Goal: Navigation & Orientation: Understand site structure

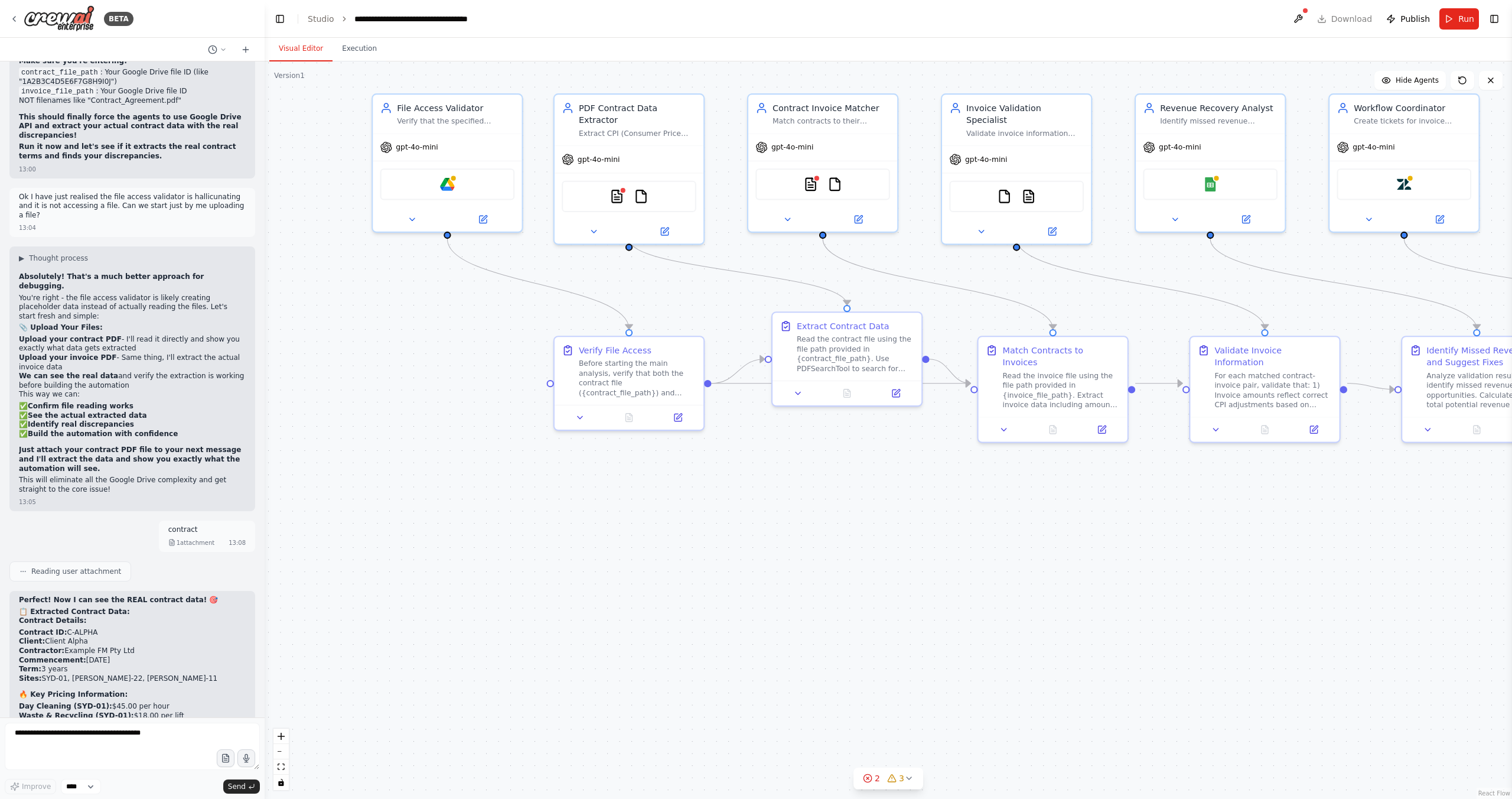
scroll to position [18030, 0]
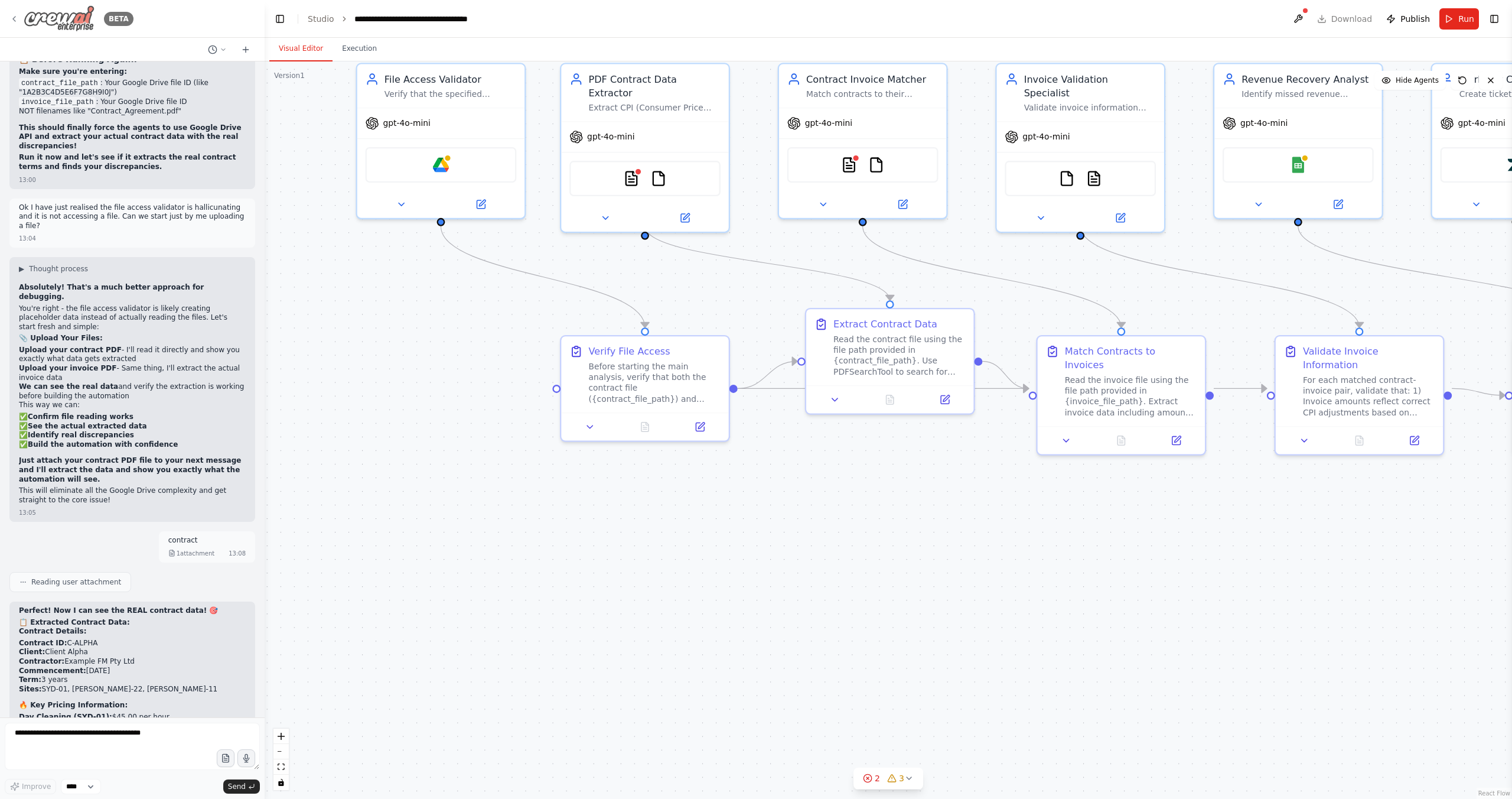
click at [14, 16] on icon at bounding box center [15, 19] width 10 height 10
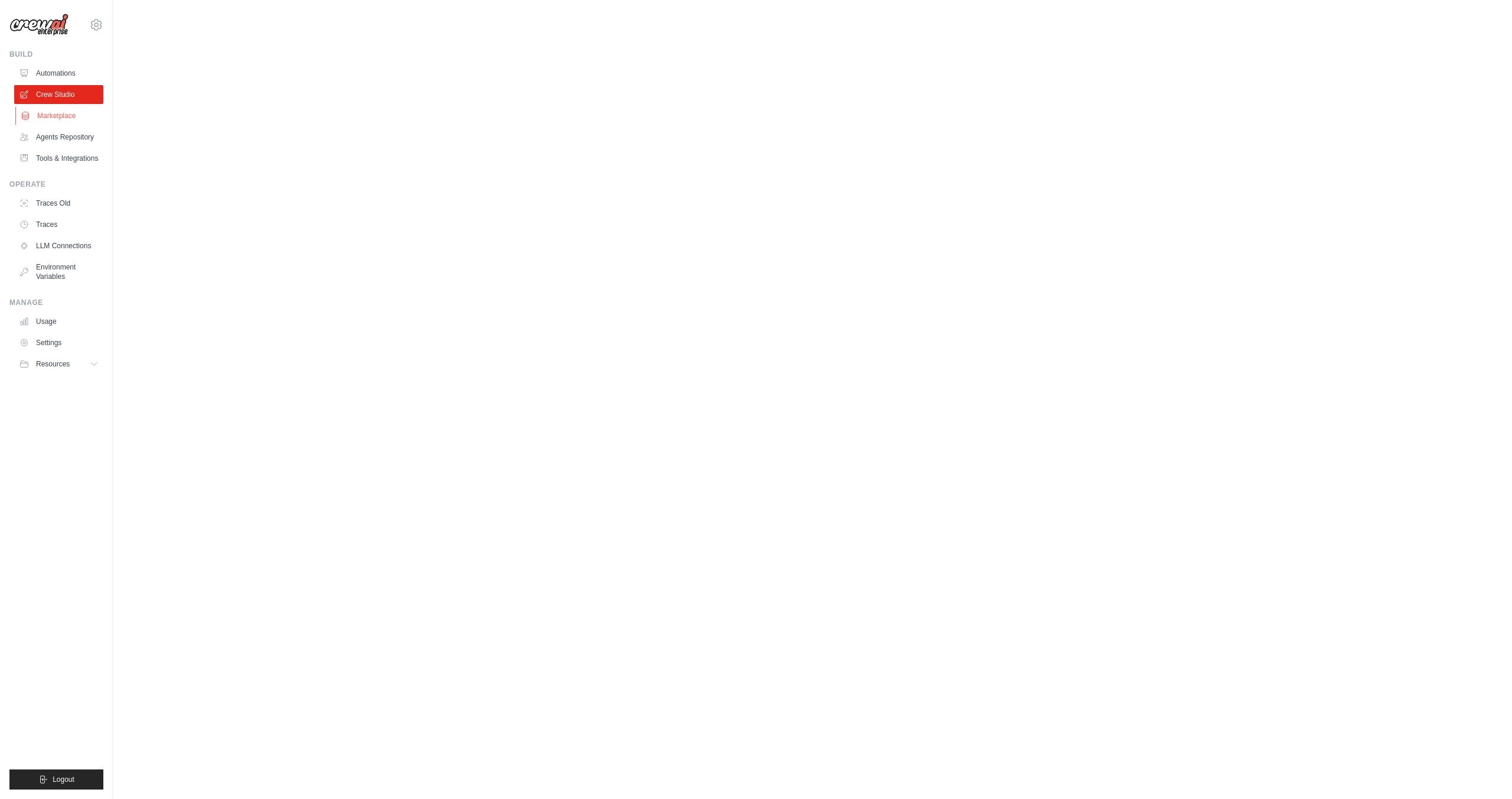
click at [64, 114] on link "Marketplace" at bounding box center [60, 116] width 89 height 19
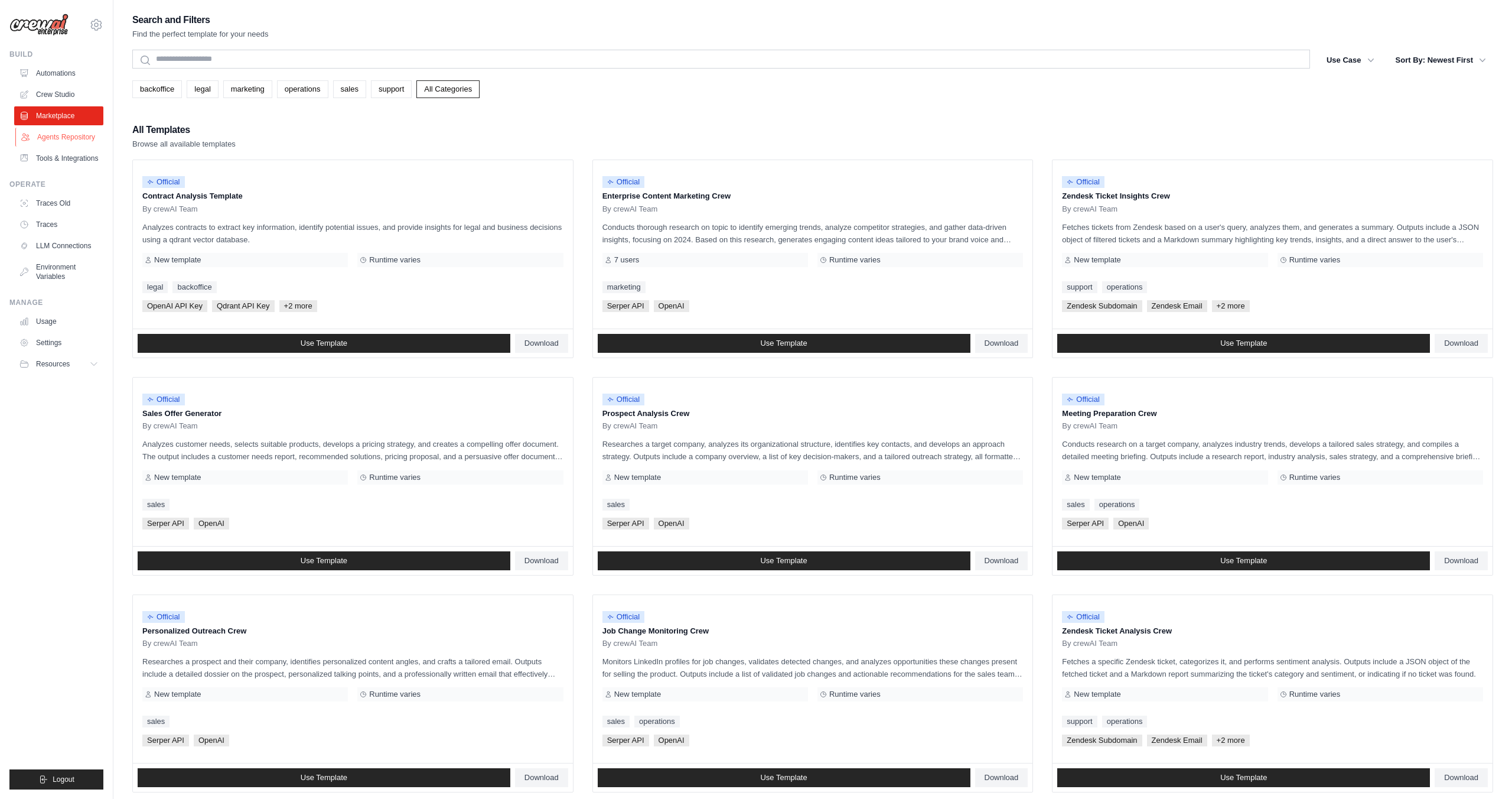
click at [66, 139] on link "Agents Repository" at bounding box center [60, 137] width 89 height 19
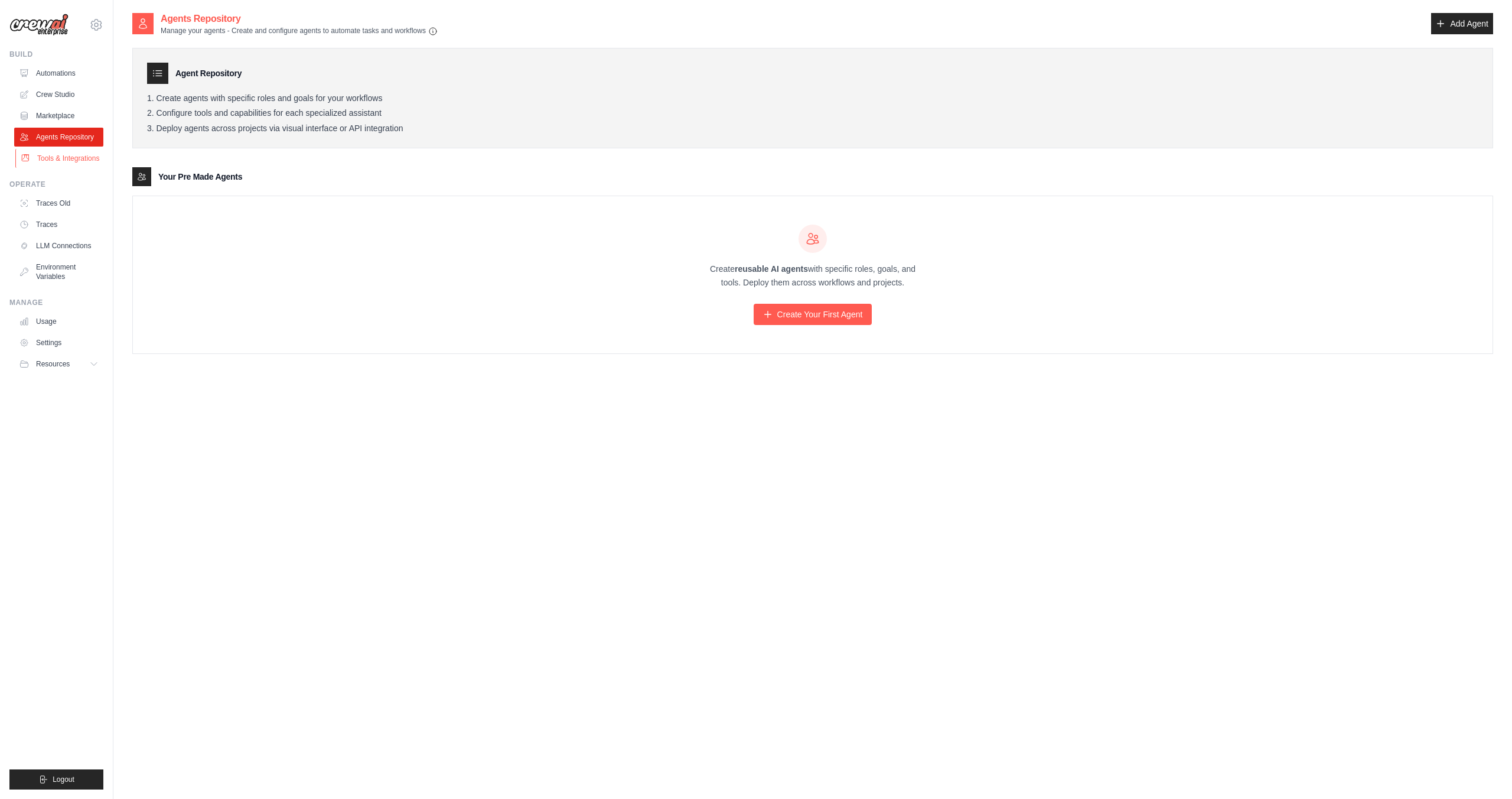
click at [78, 158] on link "Tools & Integrations" at bounding box center [60, 158] width 89 height 19
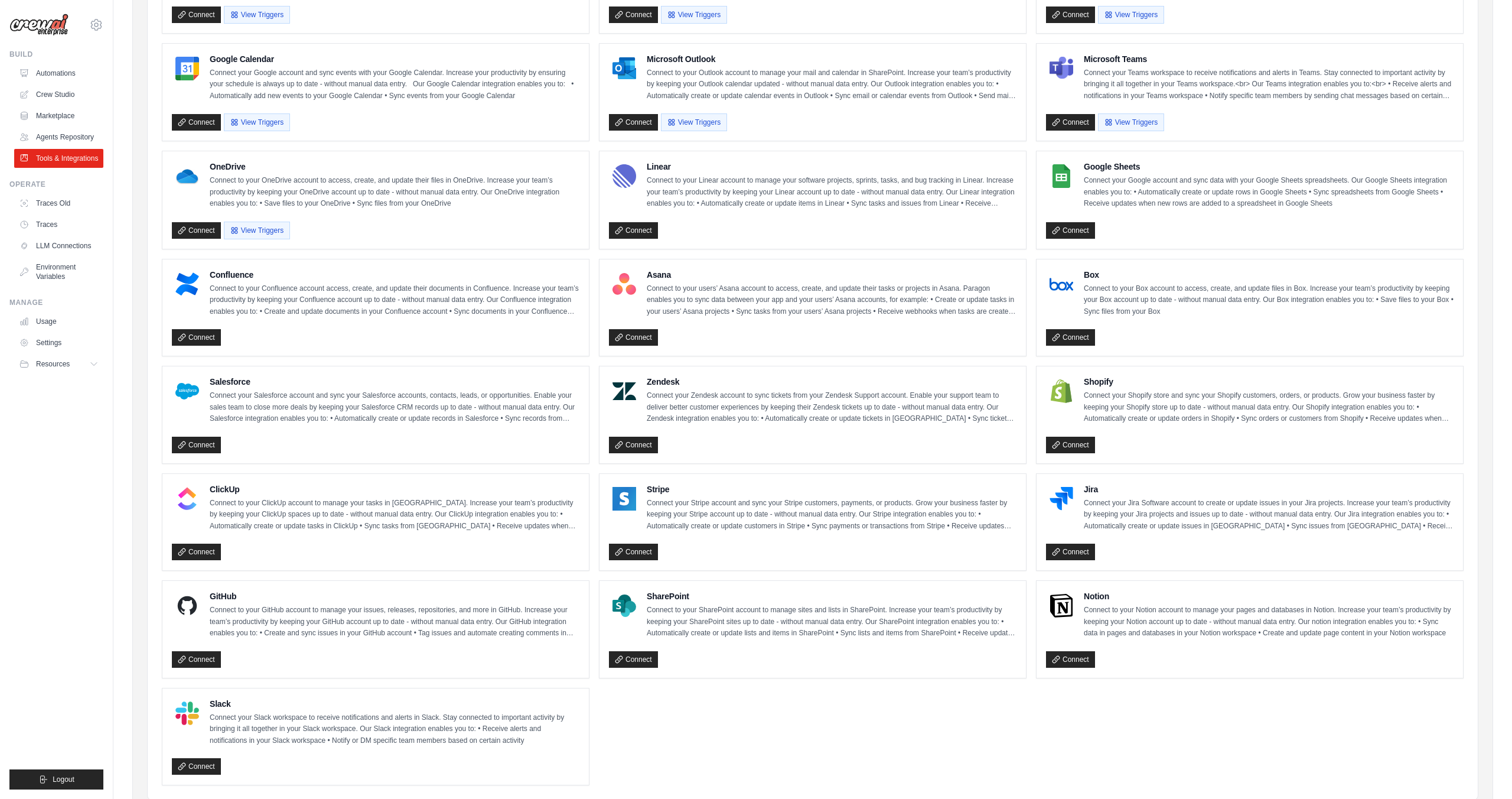
scroll to position [215, 0]
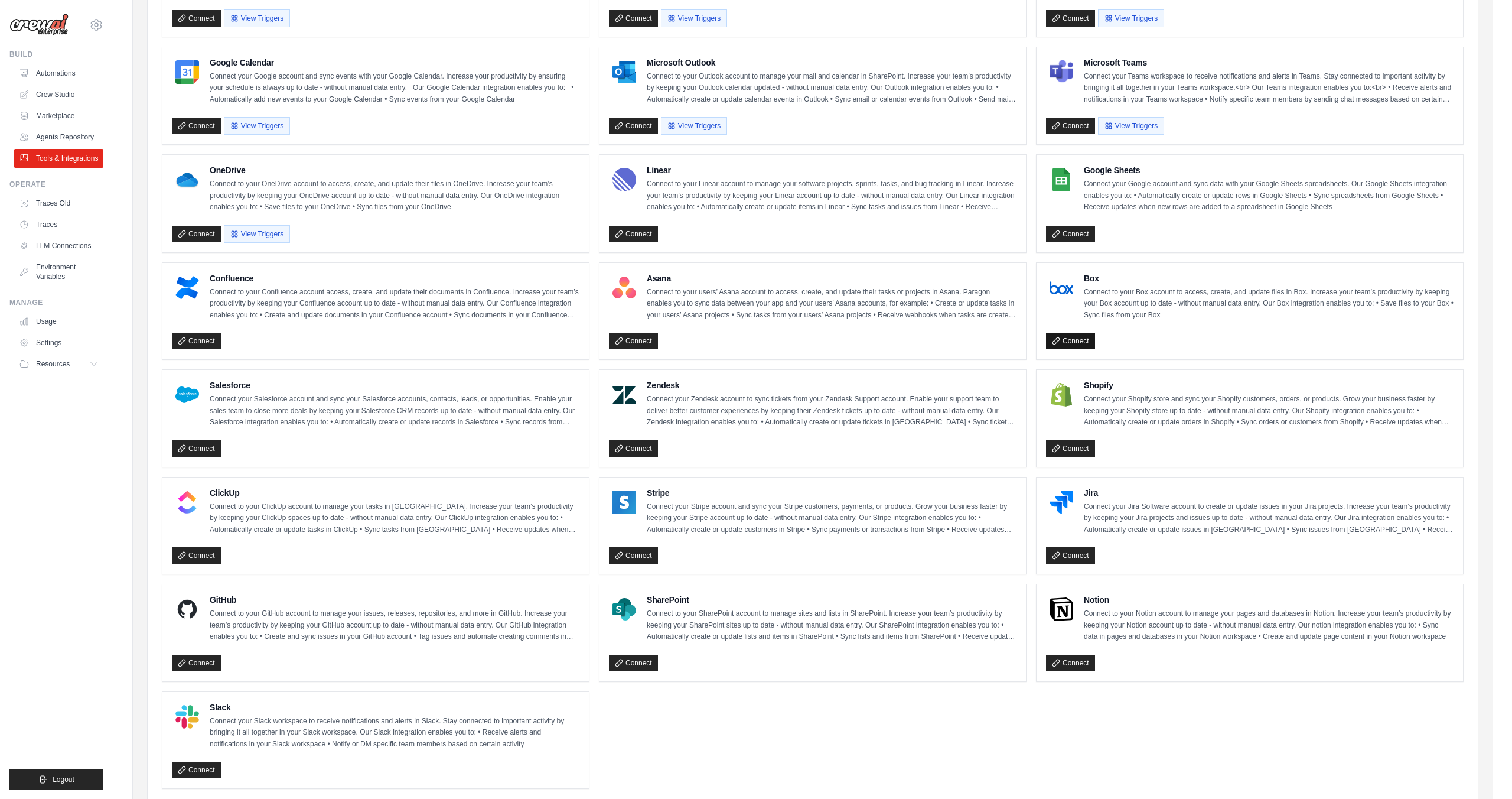
click at [1075, 338] on link "Connect" at bounding box center [1070, 341] width 49 height 16
